Goal: Task Accomplishment & Management: Use online tool/utility

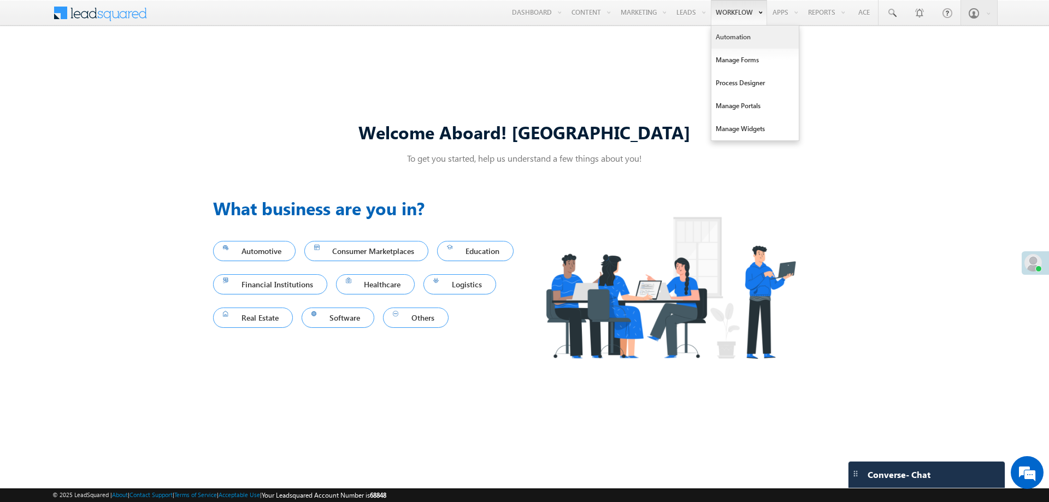
click at [730, 42] on link "Automation" at bounding box center [755, 37] width 87 height 23
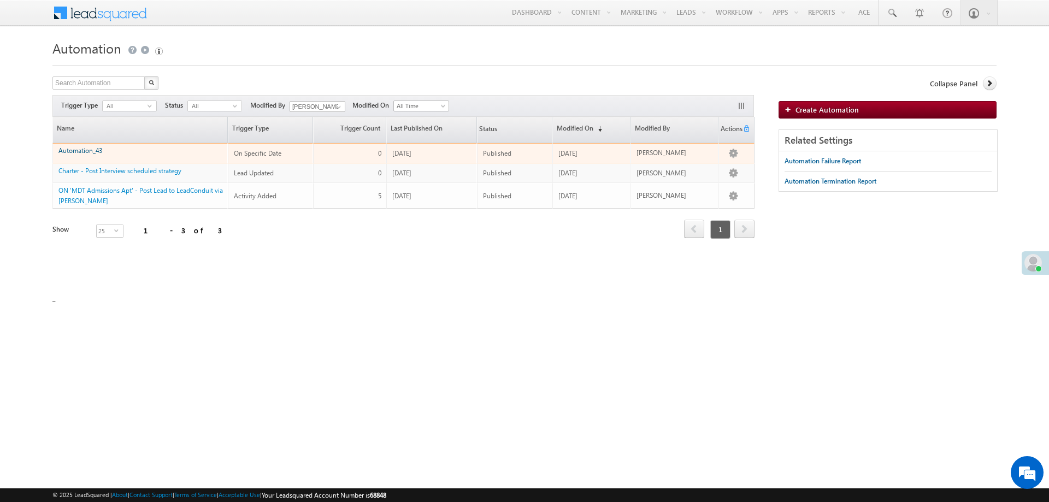
click at [87, 153] on link "Automation_43" at bounding box center [80, 150] width 44 height 8
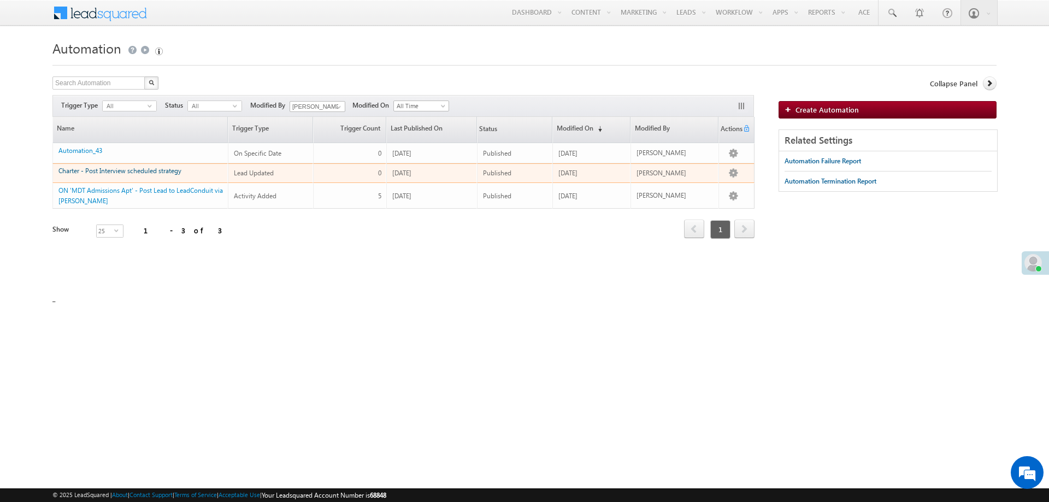
click at [118, 171] on link "Charter - Post Interview scheduled strategy" at bounding box center [119, 171] width 123 height 8
click at [134, 170] on link "Charter - Post Interview scheduled strategy" at bounding box center [119, 171] width 123 height 8
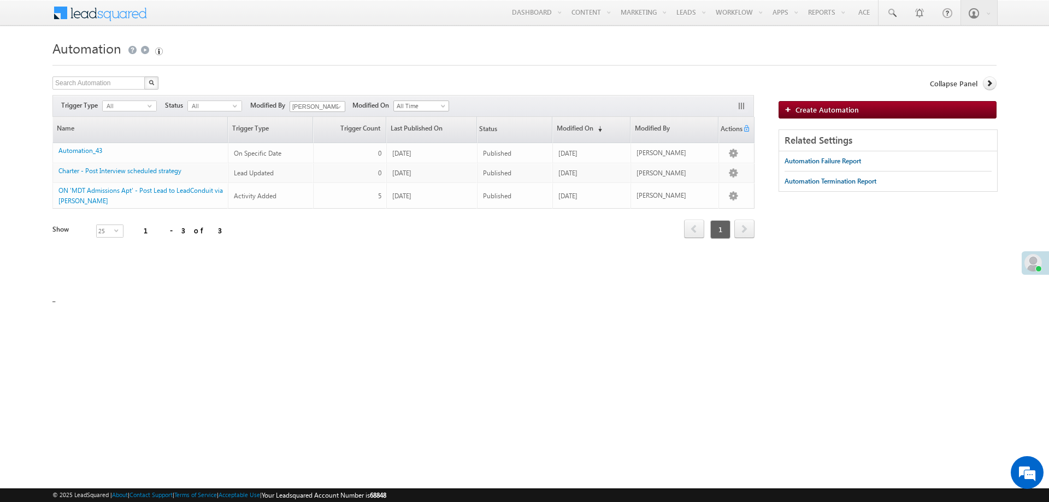
click at [402, 54] on h1 "Automation" at bounding box center [524, 48] width 945 height 22
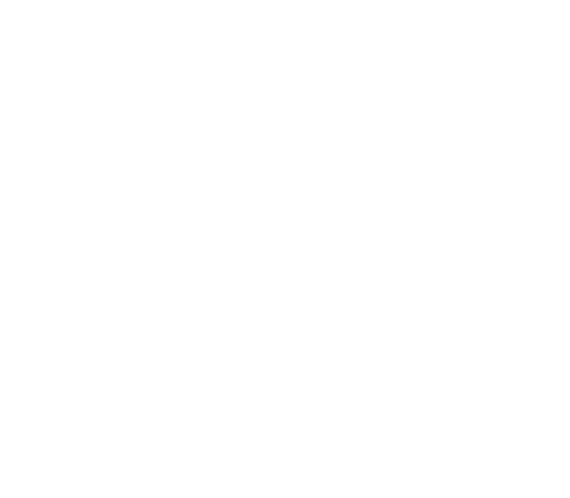
click at [332, 0] on html at bounding box center [287, 0] width 574 height 0
